Goal: Information Seeking & Learning: Learn about a topic

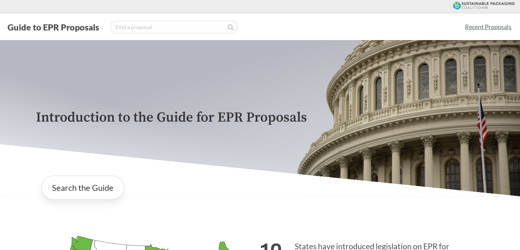
click at [477, 30] on link "Recent Proposals" at bounding box center [488, 26] width 53 height 15
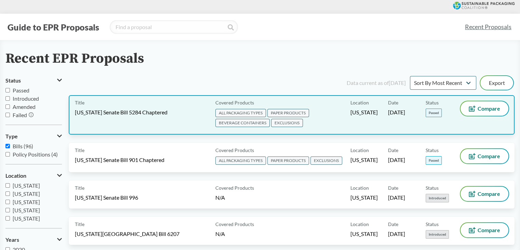
click at [433, 112] on span "Passed" at bounding box center [434, 112] width 16 height 9
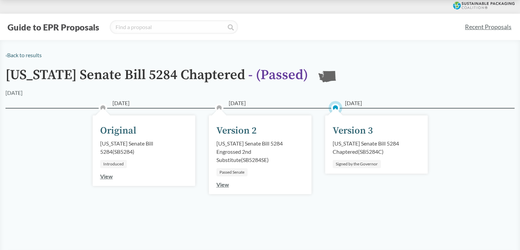
click at [485, 25] on link "Recent Proposals" at bounding box center [488, 26] width 53 height 15
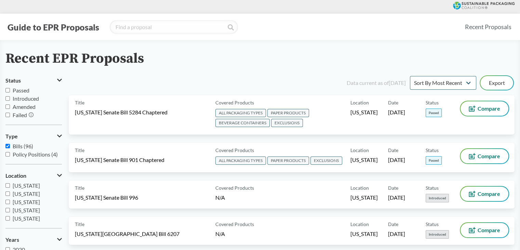
click at [22, 92] on span "Passed" at bounding box center [21, 90] width 17 height 6
click at [10, 92] on input "Passed" at bounding box center [7, 90] width 4 height 4
checkbox input "true"
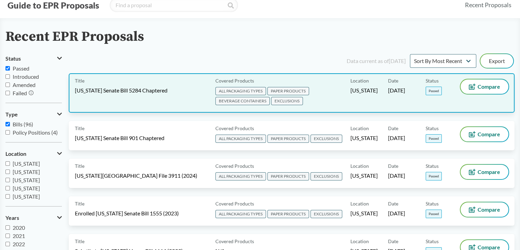
scroll to position [34, 0]
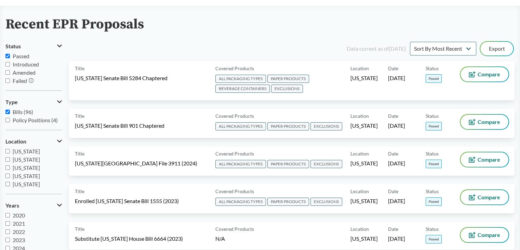
click at [11, 123] on label "Policy Positions (4)" at bounding box center [33, 120] width 56 height 8
click at [10, 122] on input "Policy Positions (4)" at bounding box center [7, 120] width 4 height 4
checkbox input "true"
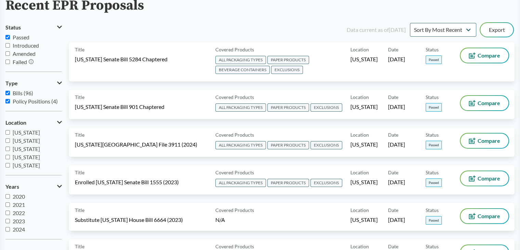
scroll to position [68, 0]
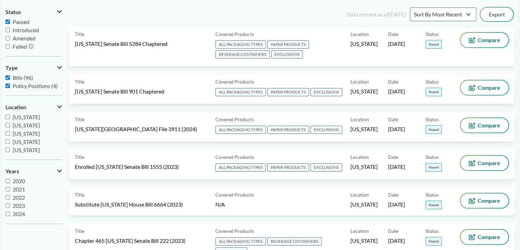
click at [21, 118] on span "[US_STATE]" at bounding box center [26, 117] width 27 height 6
click at [10, 118] on input "[US_STATE]" at bounding box center [7, 117] width 4 height 4
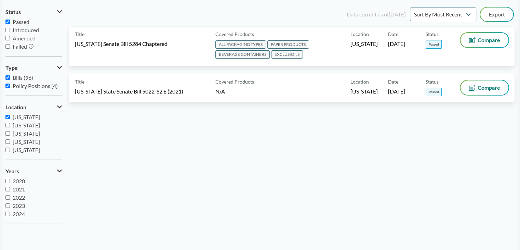
click at [25, 119] on span "[US_STATE]" at bounding box center [26, 117] width 27 height 6
click at [10, 119] on input "[US_STATE]" at bounding box center [7, 117] width 4 height 4
checkbox input "false"
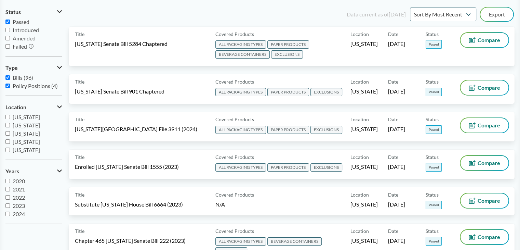
click at [28, 121] on label "[US_STATE]" at bounding box center [33, 125] width 56 height 8
click at [10, 123] on input "[US_STATE]" at bounding box center [7, 125] width 4 height 4
checkbox input "true"
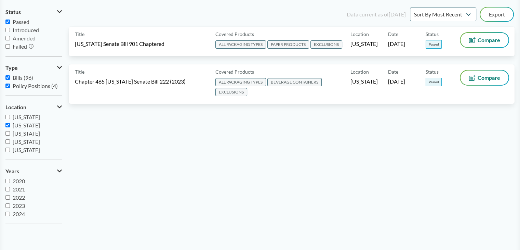
click at [30, 115] on span "[US_STATE]" at bounding box center [26, 117] width 27 height 6
click at [10, 115] on input "[US_STATE]" at bounding box center [7, 117] width 4 height 4
checkbox input "true"
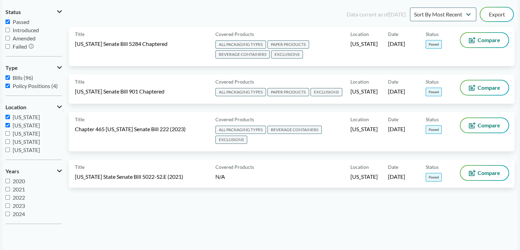
click at [24, 126] on span "[US_STATE]" at bounding box center [26, 125] width 27 height 6
click at [10, 126] on input "[US_STATE]" at bounding box center [7, 125] width 4 height 4
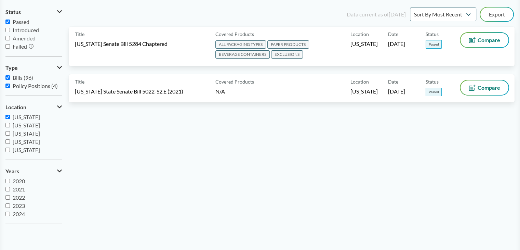
click at [24, 126] on span "[US_STATE]" at bounding box center [26, 125] width 27 height 6
click at [10, 126] on input "[US_STATE]" at bounding box center [7, 125] width 4 height 4
checkbox input "true"
click at [18, 137] on label "[US_STATE]" at bounding box center [33, 141] width 56 height 8
click at [10, 139] on input "[US_STATE]" at bounding box center [7, 141] width 4 height 4
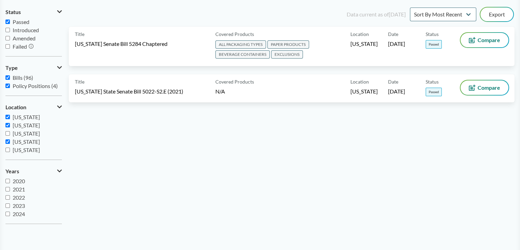
checkbox input "true"
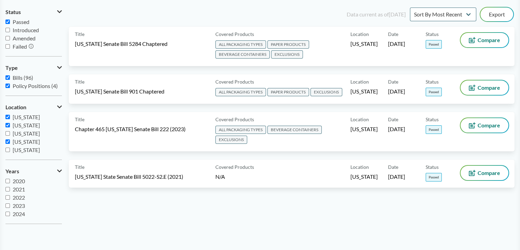
drag, startPoint x: 20, startPoint y: 134, endPoint x: 21, endPoint y: 139, distance: 4.8
click at [21, 134] on span "[US_STATE]" at bounding box center [26, 133] width 27 height 6
click at [10, 134] on input "[US_STATE]" at bounding box center [7, 133] width 4 height 4
checkbox input "true"
click at [19, 147] on span "[US_STATE]" at bounding box center [26, 149] width 27 height 6
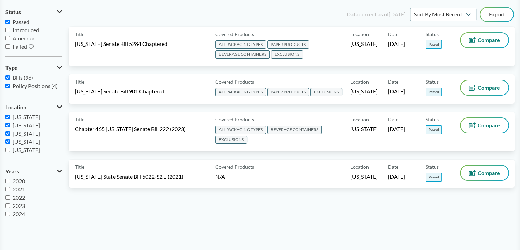
click at [10, 147] on input "[US_STATE]" at bounding box center [7, 149] width 4 height 4
checkbox input "true"
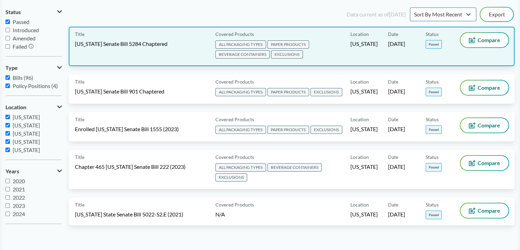
click at [375, 47] on span "[US_STATE]" at bounding box center [363, 44] width 27 height 8
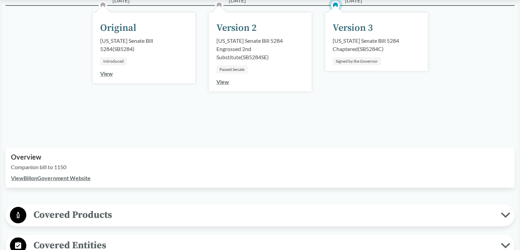
scroll to position [205, 0]
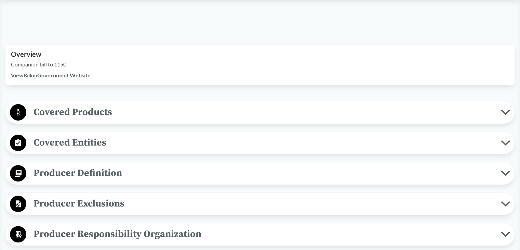
click at [79, 119] on button "Covered Products" at bounding box center [260, 112] width 504 height 17
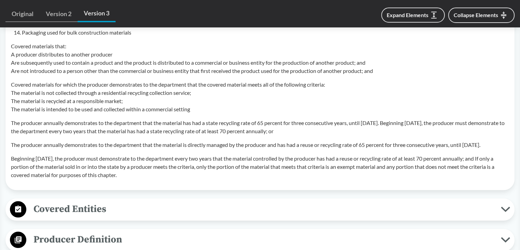
scroll to position [821, 0]
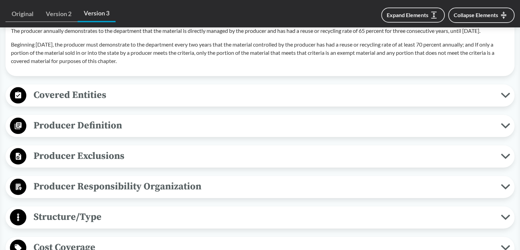
click at [89, 103] on span "Covered Entities" at bounding box center [263, 94] width 475 height 15
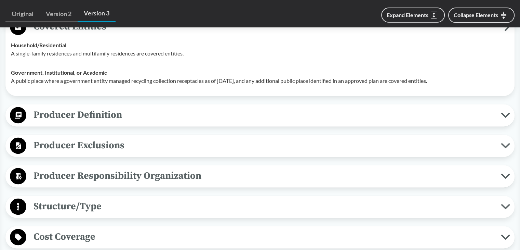
click at [88, 122] on span "Producer Definition" at bounding box center [263, 114] width 475 height 15
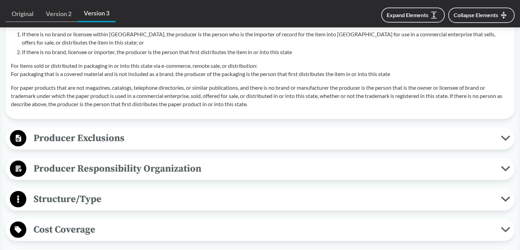
scroll to position [1333, 0]
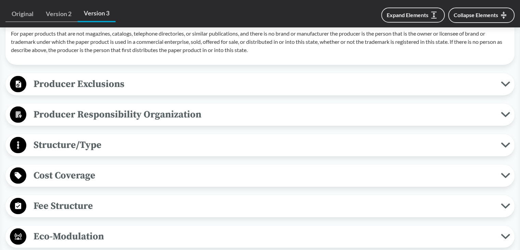
click at [114, 92] on span "Producer Exclusions" at bounding box center [263, 83] width 475 height 15
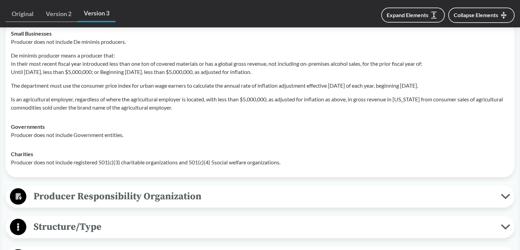
scroll to position [1470, 0]
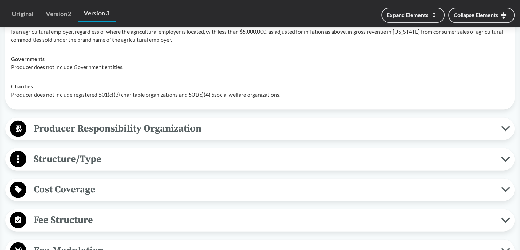
click at [98, 136] on span "Producer Responsibility Organization" at bounding box center [263, 128] width 475 height 15
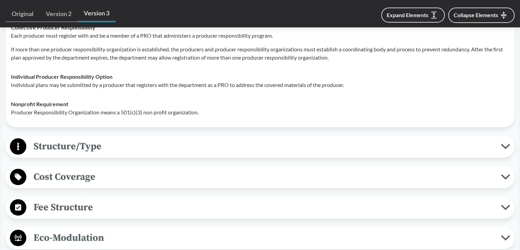
scroll to position [1641, 0]
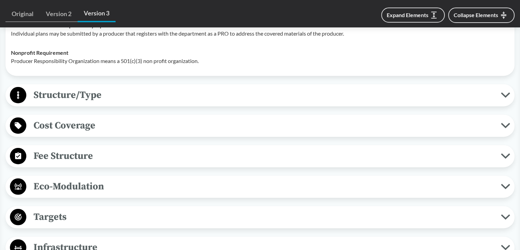
click at [99, 103] on span "Structure/Type" at bounding box center [263, 94] width 475 height 15
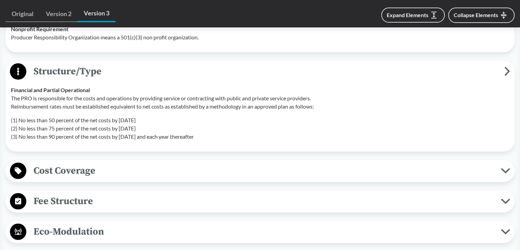
scroll to position [1675, 0]
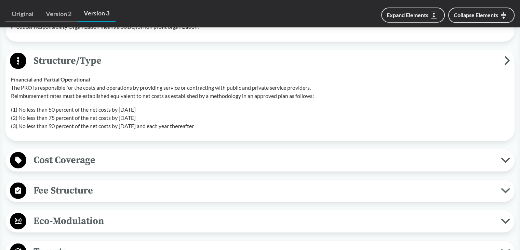
drag, startPoint x: 59, startPoint y: 128, endPoint x: 206, endPoint y: 128, distance: 146.7
click at [206, 128] on p "(1) No less than 50 percent of the net costs by [DATE] (2) No less than 75 perc…" at bounding box center [260, 117] width 498 height 25
drag, startPoint x: 93, startPoint y: 178, endPoint x: 95, endPoint y: 169, distance: 9.3
click at [92, 168] on span "Cost Coverage" at bounding box center [263, 159] width 475 height 15
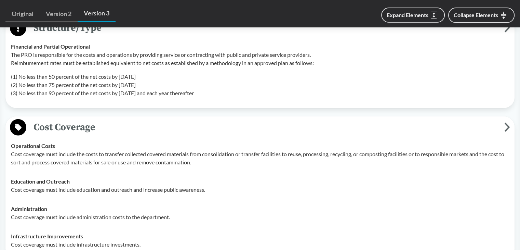
scroll to position [1778, 0]
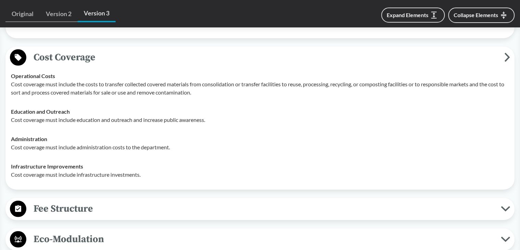
click at [70, 216] on span "Fee Structure" at bounding box center [263, 208] width 475 height 15
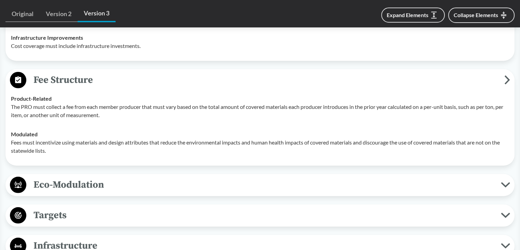
scroll to position [2017, 0]
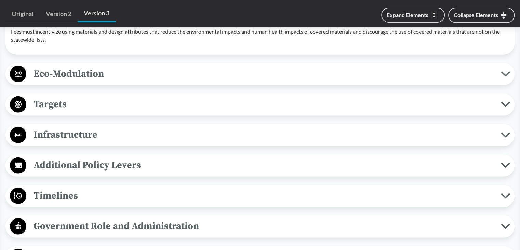
click at [90, 81] on span "Eco-Modulation" at bounding box center [263, 73] width 475 height 15
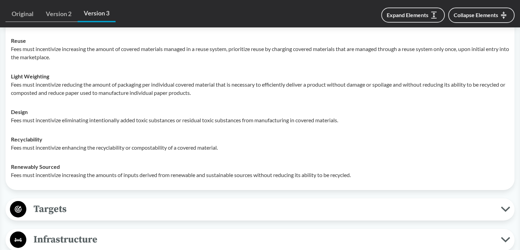
scroll to position [2188, 0]
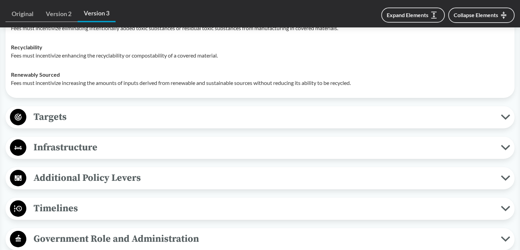
click at [40, 124] on span "Targets" at bounding box center [263, 116] width 475 height 15
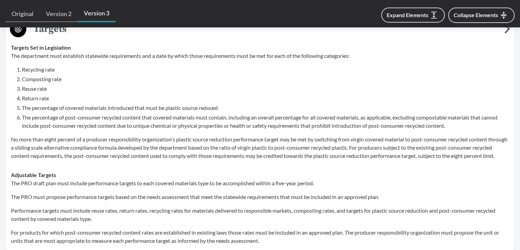
scroll to position [2428, 0]
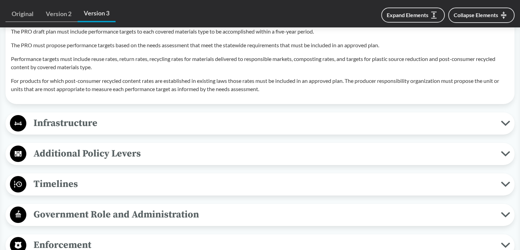
click at [72, 131] on span "Infrastructure" at bounding box center [263, 122] width 475 height 15
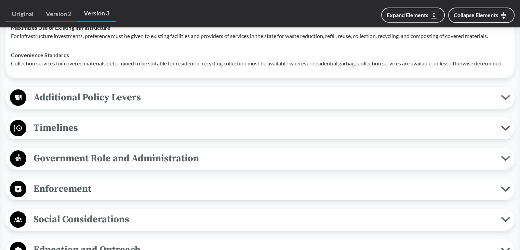
scroll to position [2599, 0]
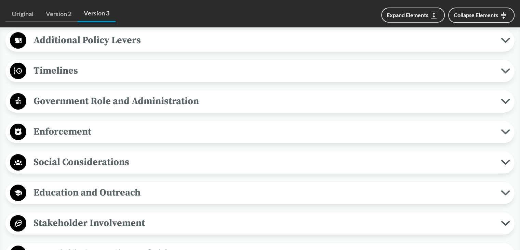
click at [108, 48] on span "Additional Policy Levers" at bounding box center [263, 39] width 475 height 15
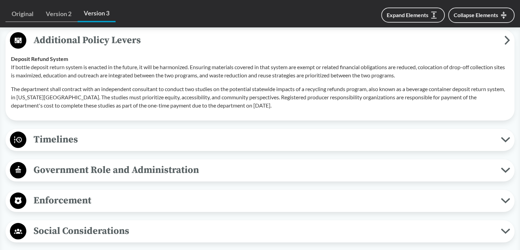
click at [84, 147] on span "Timelines" at bounding box center [263, 139] width 475 height 15
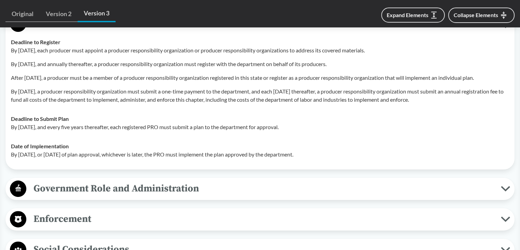
scroll to position [2701, 0]
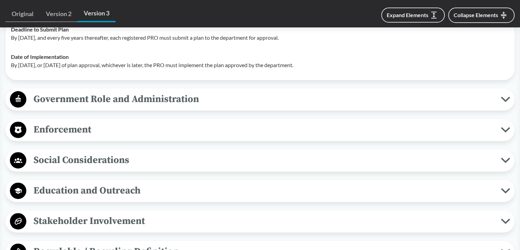
click at [89, 107] on span "Government Role and Administration" at bounding box center [263, 98] width 475 height 15
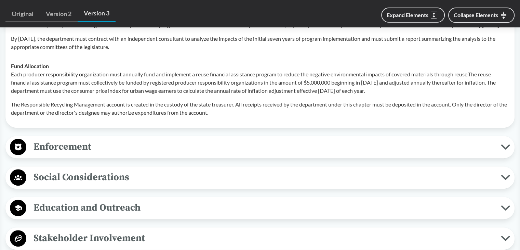
scroll to position [3077, 0]
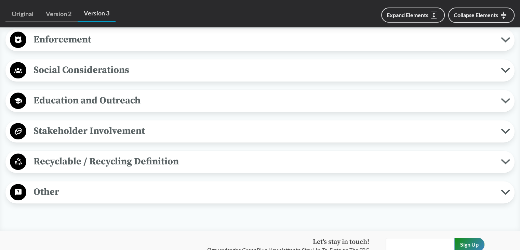
click at [82, 47] on span "Enforcement" at bounding box center [263, 39] width 475 height 15
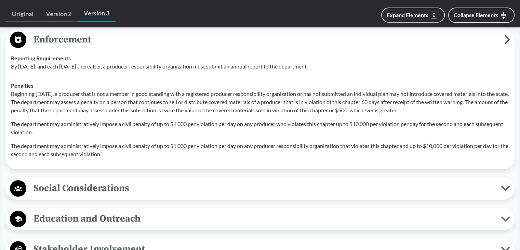
scroll to position [3180, 0]
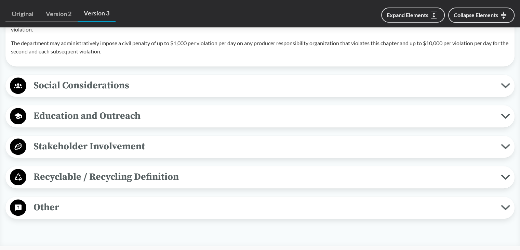
click at [65, 97] on div "Social Considerations Labor Requirements The following persons are ineligible t…" at bounding box center [259, 86] width 509 height 22
click at [65, 93] on span "Social Considerations" at bounding box center [263, 85] width 475 height 15
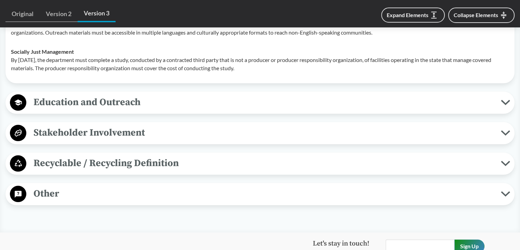
scroll to position [3385, 0]
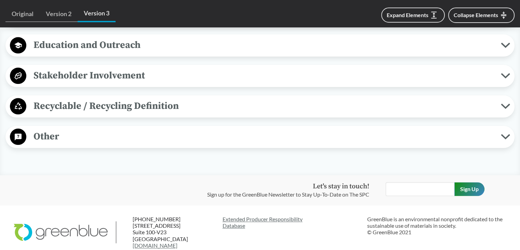
click at [79, 53] on span "Education and Outreach" at bounding box center [263, 44] width 475 height 15
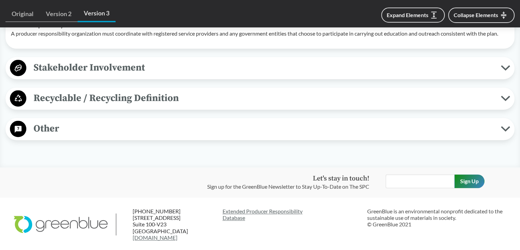
drag, startPoint x: 72, startPoint y: 126, endPoint x: 80, endPoint y: 121, distance: 9.1
click at [72, 75] on span "Stakeholder Involvement" at bounding box center [263, 67] width 475 height 15
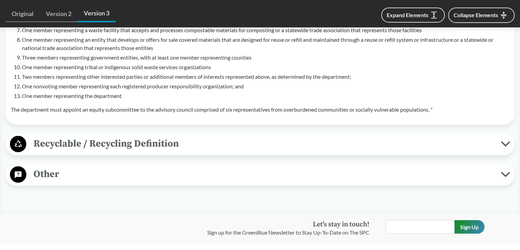
scroll to position [3795, 0]
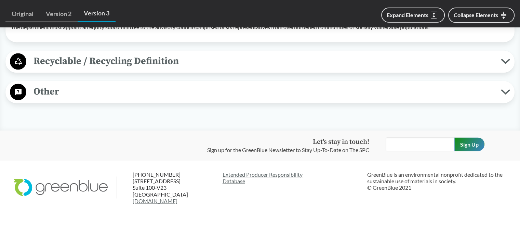
click at [99, 69] on span "Recyclable / Recycling Definition" at bounding box center [263, 60] width 475 height 15
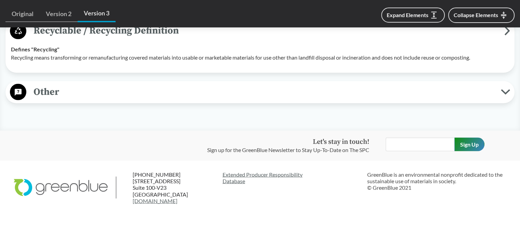
click at [77, 99] on span "Other" at bounding box center [263, 91] width 475 height 15
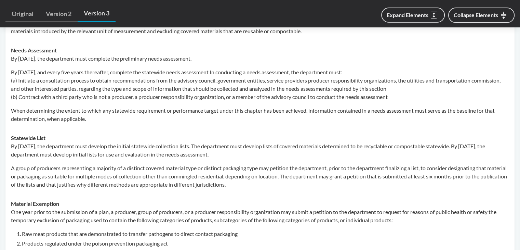
scroll to position [3966, 0]
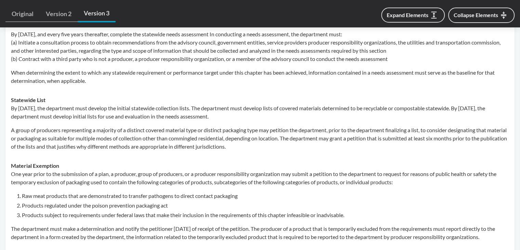
click at [57, 10] on link "Version 2" at bounding box center [59, 14] width 38 height 16
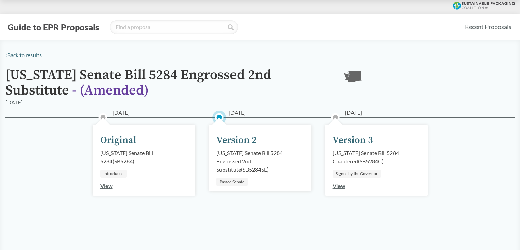
click at [356, 80] on icon at bounding box center [352, 76] width 17 height 11
